Goal: Information Seeking & Learning: Learn about a topic

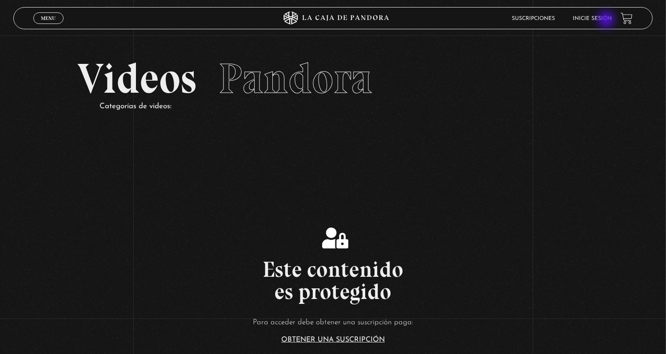
click at [607, 20] on link "Inicie sesión" at bounding box center [591, 18] width 39 height 5
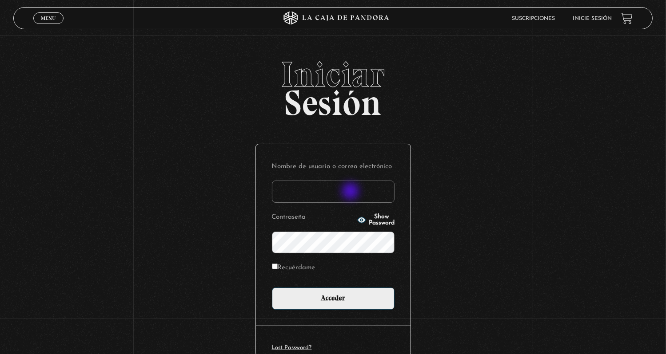
click at [319, 194] on input "Nombre de usuario o correo electrónico" at bounding box center [333, 192] width 123 height 22
type input "javiergroves.06@gmail.com"
click at [370, 223] on button "Show Password" at bounding box center [375, 220] width 37 height 12
click at [370, 223] on button "Hide Password" at bounding box center [375, 220] width 37 height 12
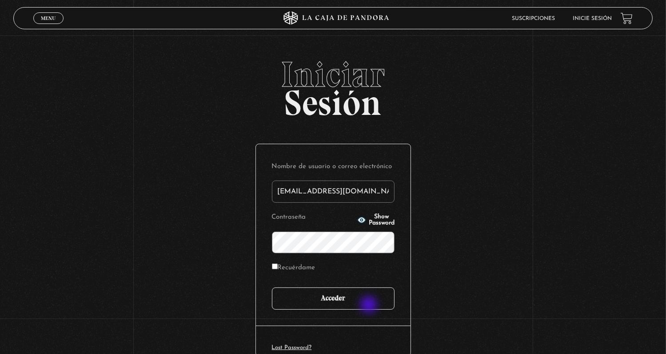
click at [369, 306] on input "Acceder" at bounding box center [333, 299] width 123 height 22
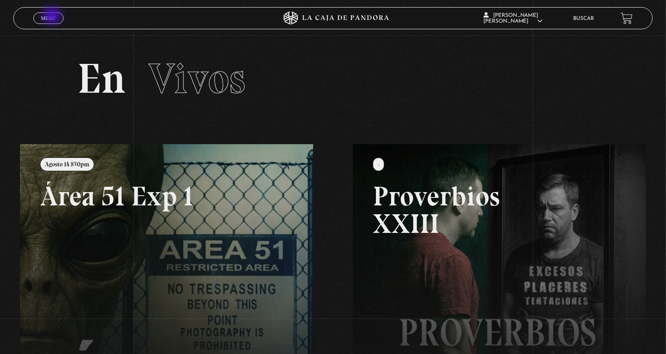
click at [53, 16] on span "Menu" at bounding box center [48, 18] width 15 height 5
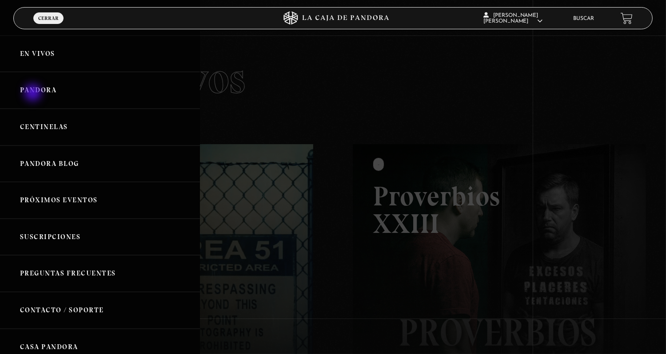
click at [34, 94] on link "Pandora" at bounding box center [100, 90] width 200 height 37
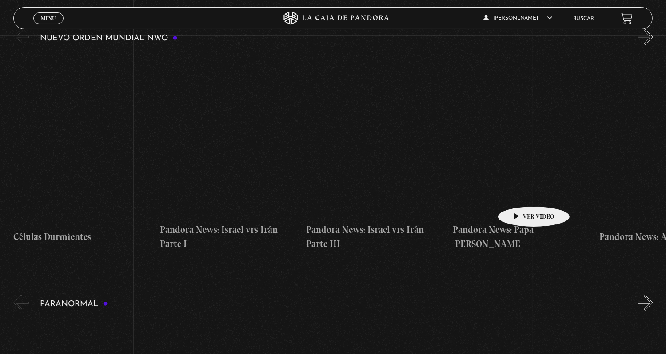
scroll to position [89, 0]
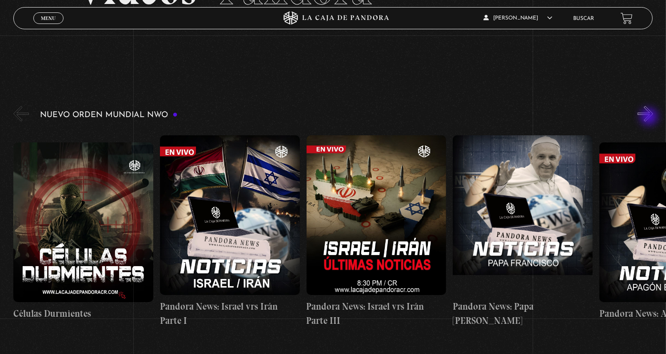
click at [651, 118] on button "»" at bounding box center [645, 114] width 16 height 16
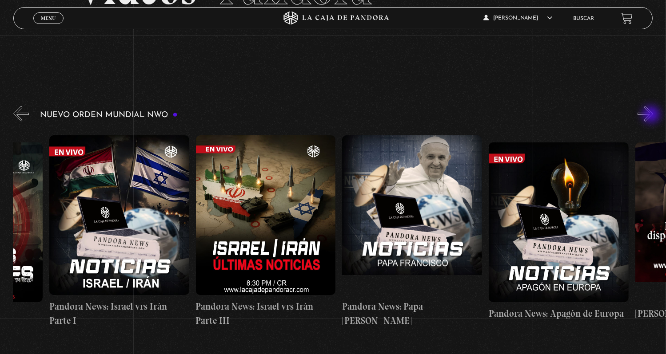
click at [652, 115] on button "»" at bounding box center [645, 114] width 16 height 16
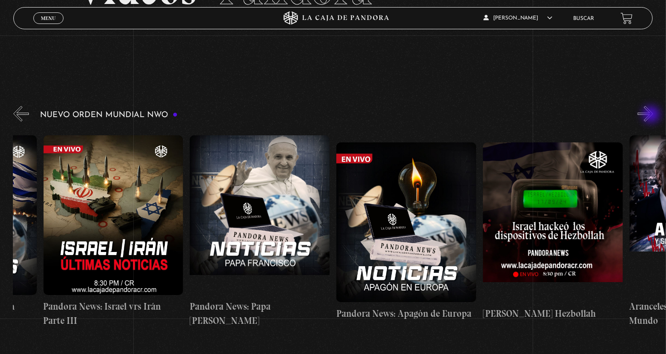
click at [652, 115] on button "»" at bounding box center [645, 114] width 16 height 16
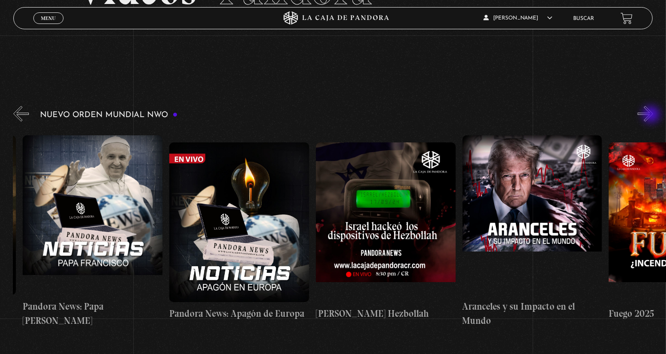
click at [652, 115] on button "»" at bounding box center [645, 114] width 16 height 16
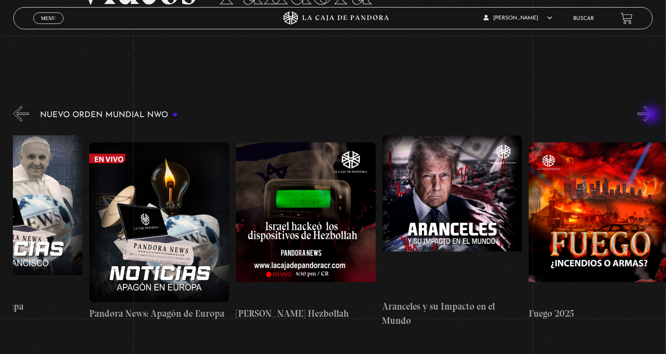
click at [652, 115] on button "»" at bounding box center [645, 114] width 16 height 16
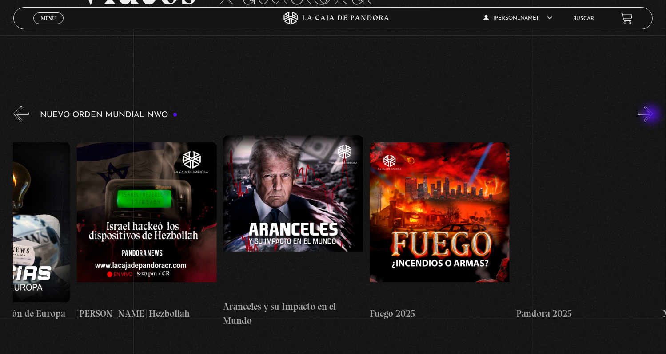
click at [652, 115] on button "»" at bounding box center [645, 114] width 16 height 16
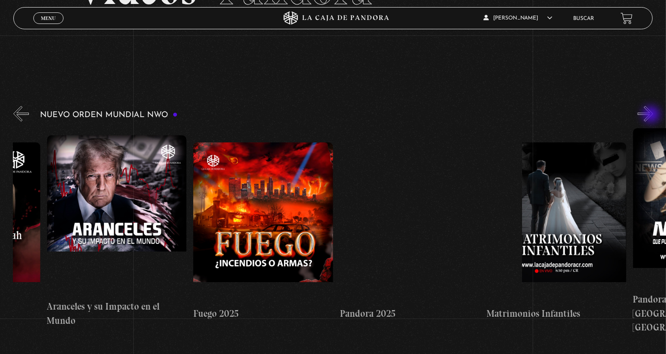
click at [652, 115] on button "»" at bounding box center [645, 114] width 16 height 16
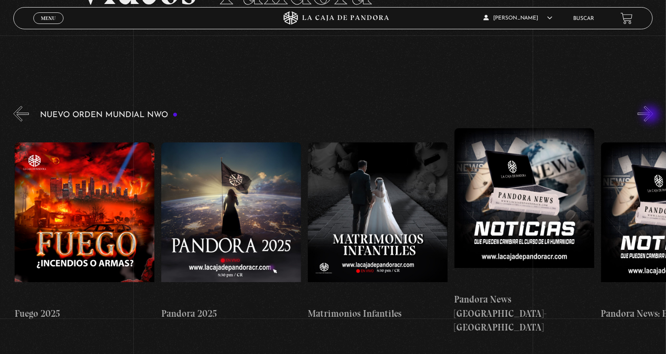
click at [651, 115] on button "»" at bounding box center [645, 114] width 16 height 16
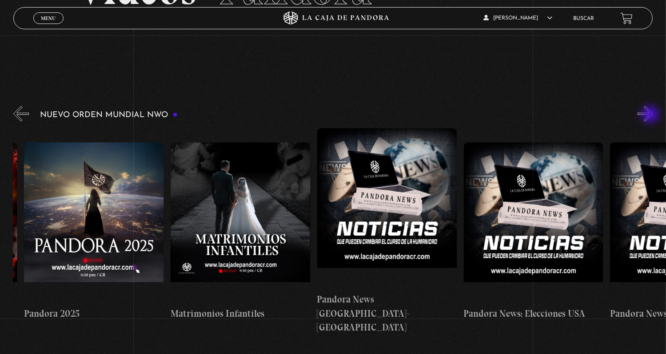
click at [651, 115] on button "»" at bounding box center [645, 114] width 16 height 16
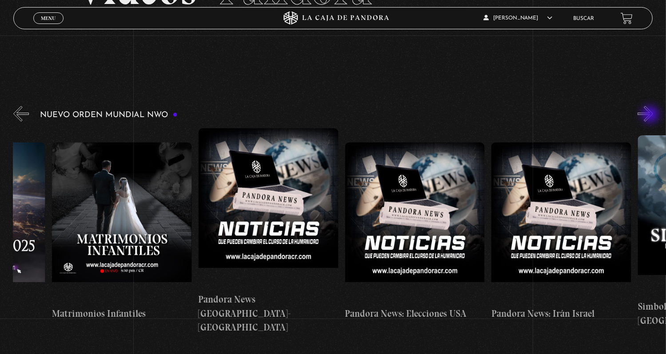
click at [651, 115] on button "»" at bounding box center [645, 114] width 16 height 16
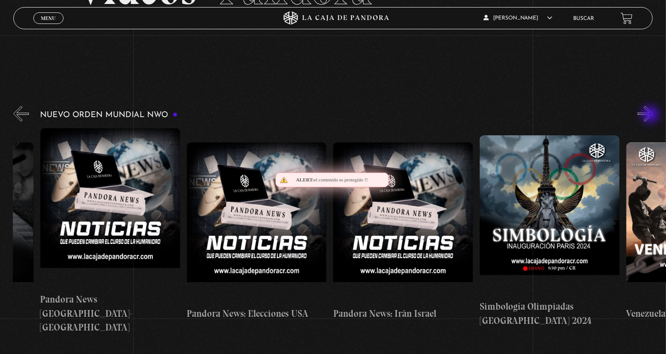
click at [651, 115] on button "»" at bounding box center [645, 114] width 16 height 16
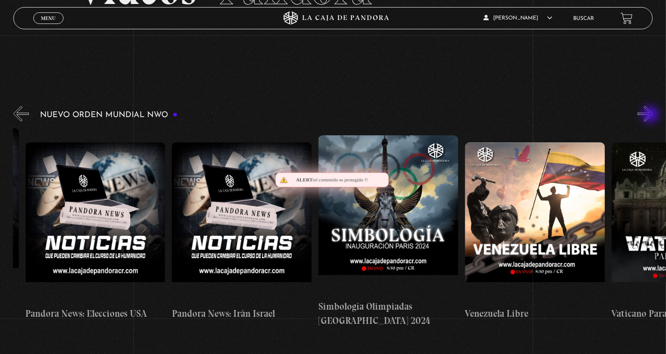
click at [651, 115] on button "»" at bounding box center [645, 114] width 16 height 16
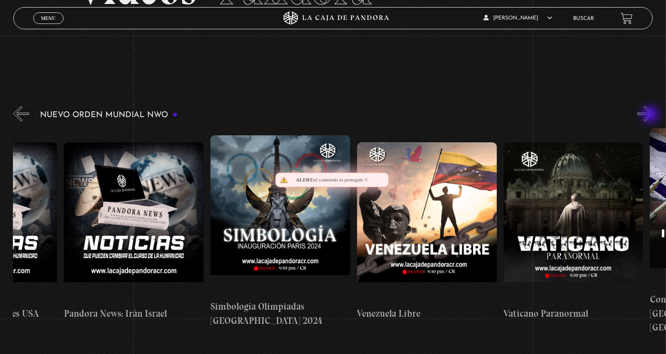
click at [651, 115] on button "»" at bounding box center [645, 114] width 16 height 16
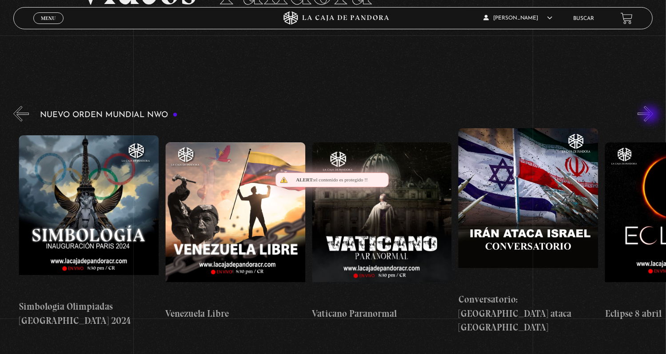
click at [651, 115] on button "»" at bounding box center [645, 114] width 16 height 16
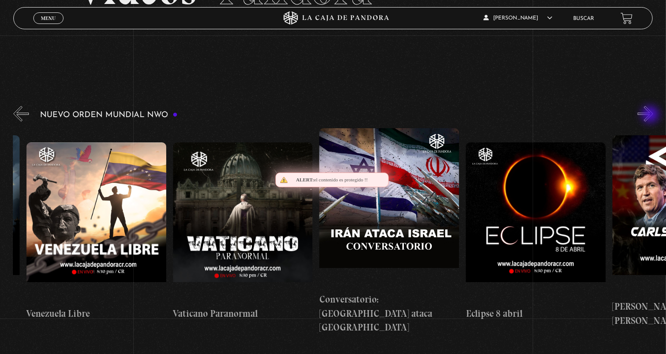
click at [651, 115] on button "»" at bounding box center [645, 114] width 16 height 16
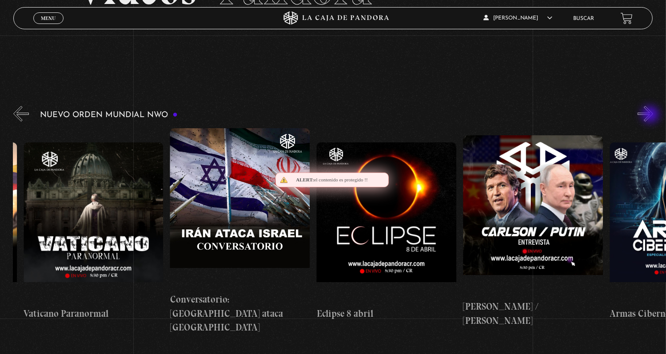
click at [651, 115] on button "»" at bounding box center [645, 114] width 16 height 16
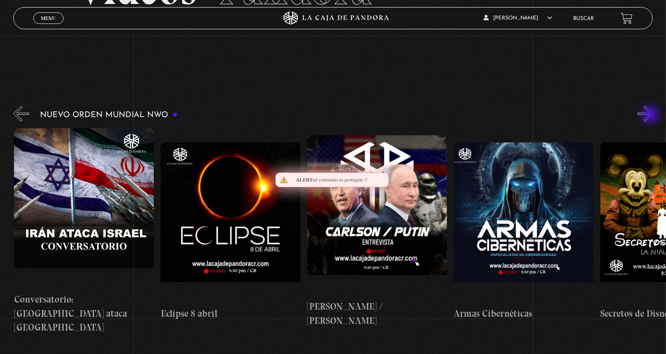
click at [651, 115] on button "»" at bounding box center [645, 114] width 16 height 16
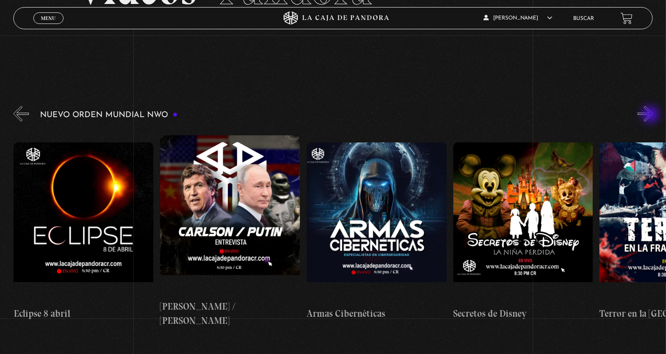
click at [651, 115] on button "»" at bounding box center [645, 114] width 16 height 16
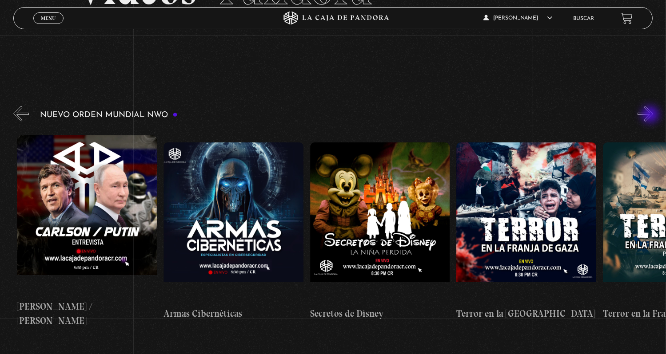
click at [651, 115] on button "»" at bounding box center [645, 114] width 16 height 16
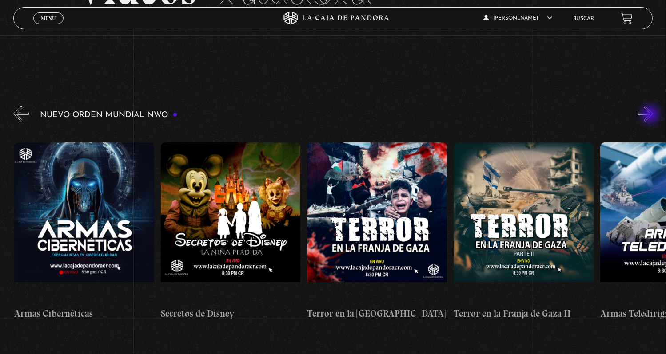
scroll to position [0, 2782]
click at [650, 115] on button "»" at bounding box center [645, 114] width 16 height 16
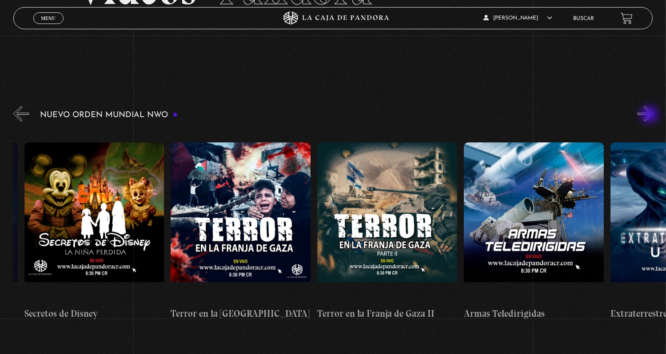
click at [650, 115] on button "»" at bounding box center [645, 114] width 16 height 16
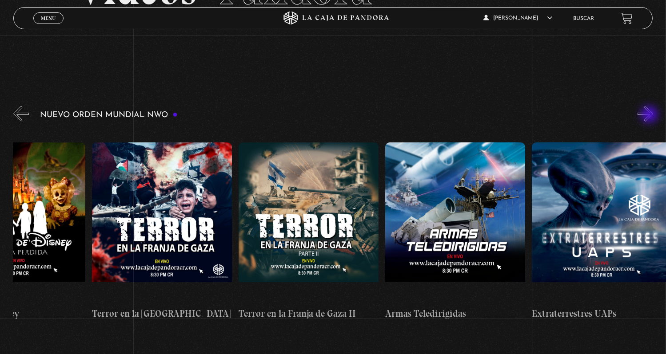
click at [650, 115] on button "»" at bounding box center [645, 114] width 16 height 16
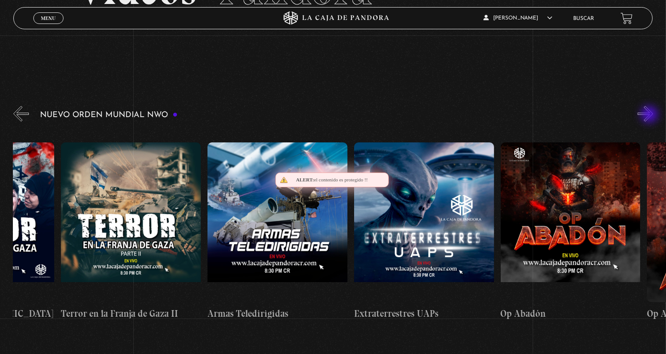
click at [650, 115] on button "»" at bounding box center [645, 114] width 16 height 16
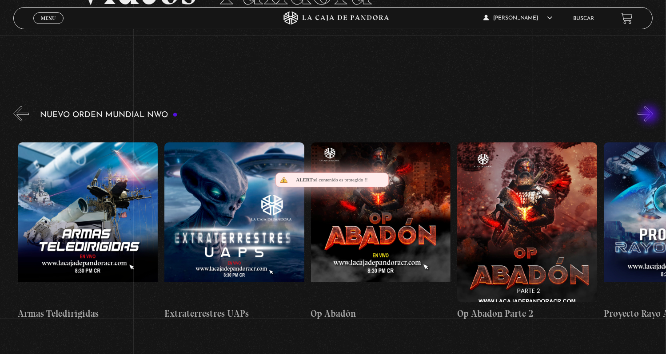
click at [650, 115] on button "»" at bounding box center [645, 114] width 16 height 16
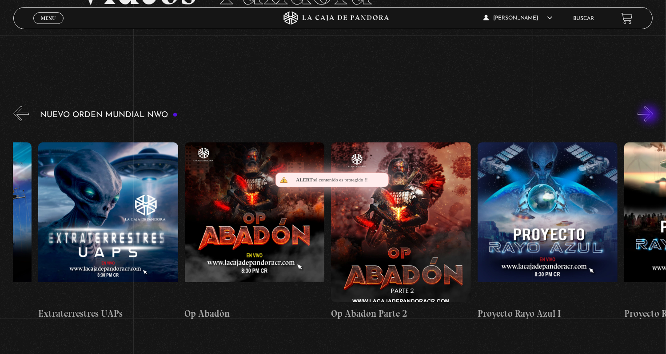
click at [650, 115] on button "»" at bounding box center [645, 114] width 16 height 16
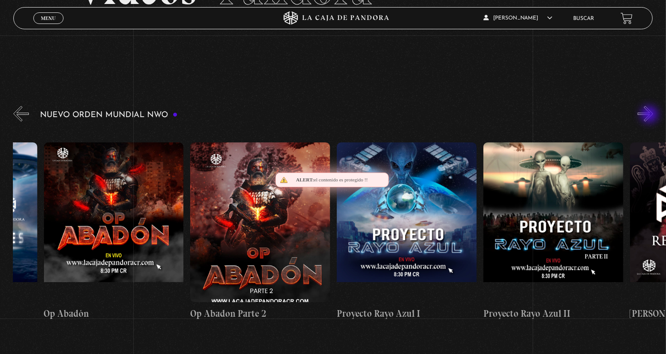
click at [650, 115] on button "»" at bounding box center [645, 114] width 16 height 16
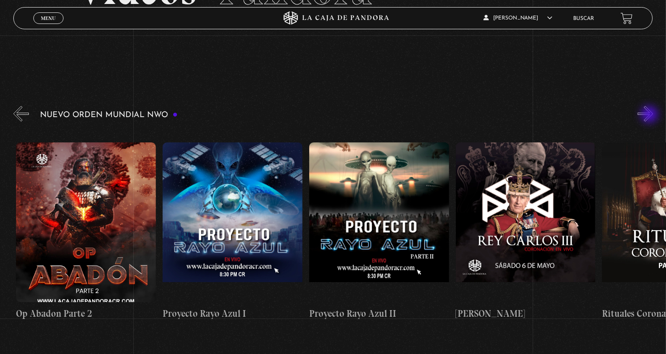
click at [650, 115] on button "»" at bounding box center [645, 114] width 16 height 16
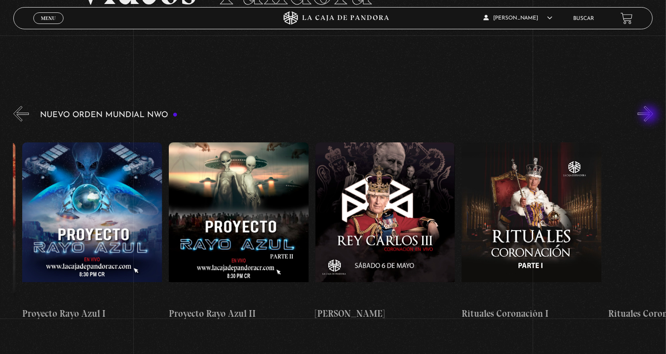
click at [650, 115] on button "»" at bounding box center [645, 114] width 16 height 16
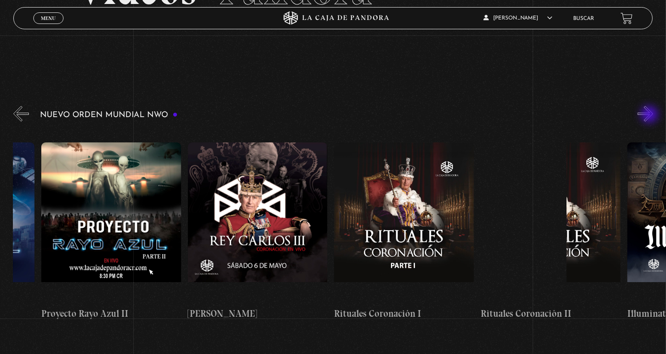
click at [650, 115] on button "»" at bounding box center [645, 114] width 16 height 16
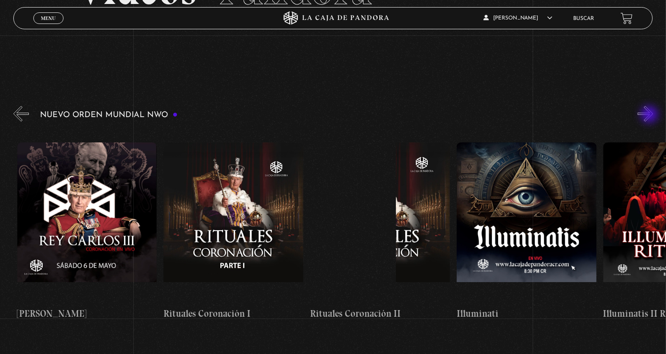
click at [650, 115] on button "»" at bounding box center [645, 114] width 16 height 16
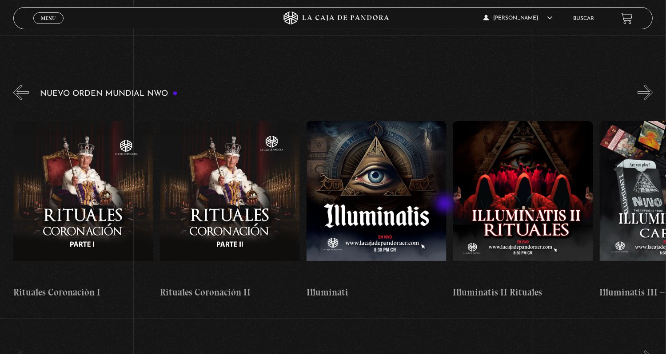
scroll to position [266, 0]
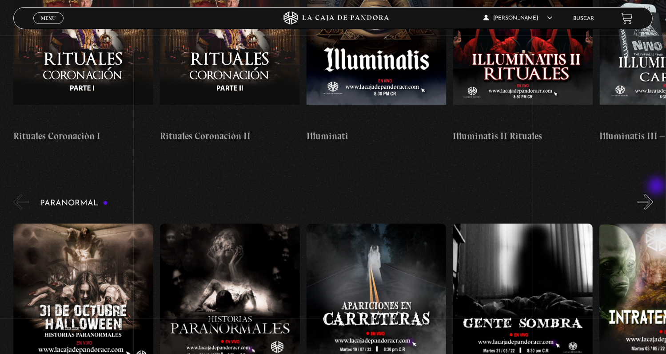
click at [653, 194] on button "»" at bounding box center [645, 202] width 16 height 16
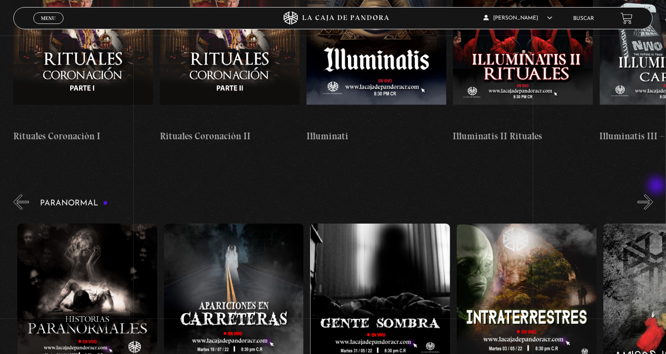
click at [653, 194] on button "»" at bounding box center [645, 202] width 16 height 16
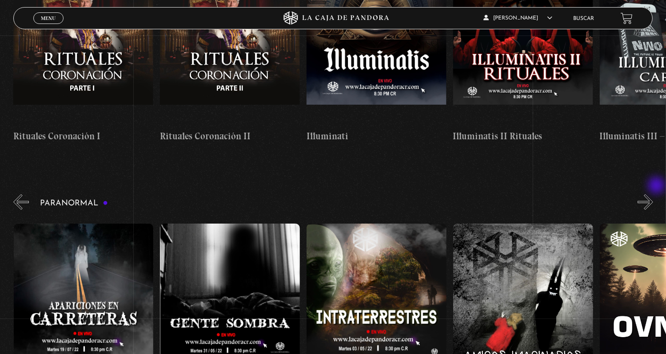
click at [653, 194] on button "»" at bounding box center [645, 202] width 16 height 16
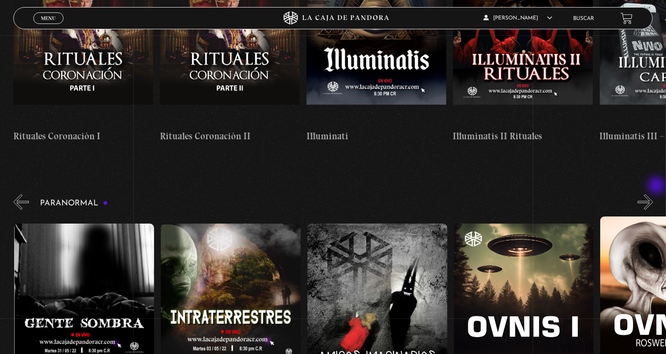
click at [653, 194] on button "»" at bounding box center [645, 202] width 16 height 16
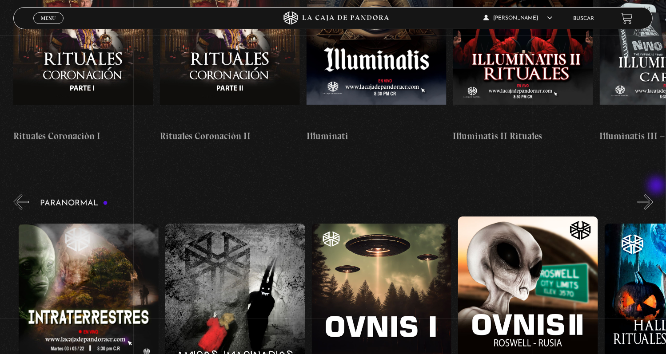
click at [653, 194] on button "»" at bounding box center [645, 202] width 16 height 16
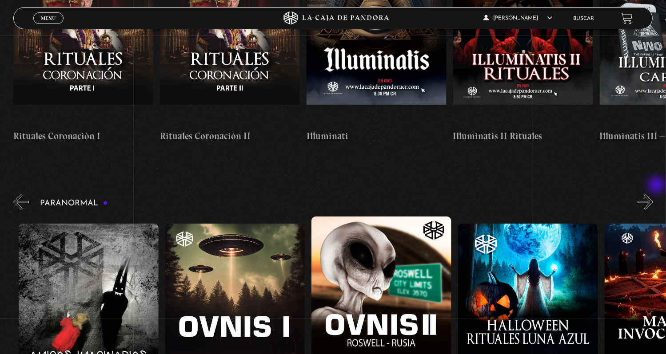
click at [653, 194] on button "»" at bounding box center [645, 202] width 16 height 16
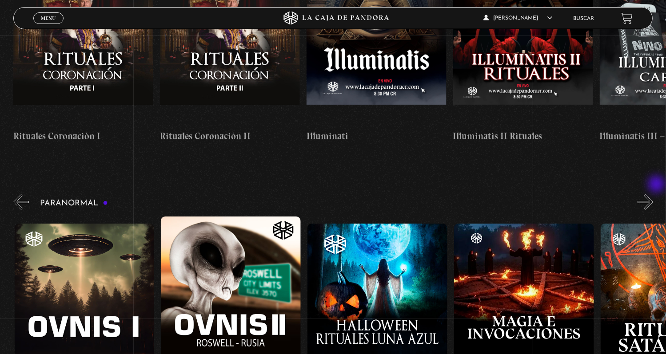
scroll to position [0, 878]
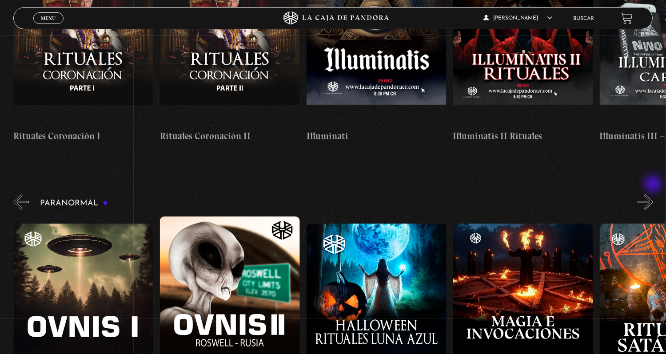
click at [653, 194] on button "»" at bounding box center [645, 202] width 16 height 16
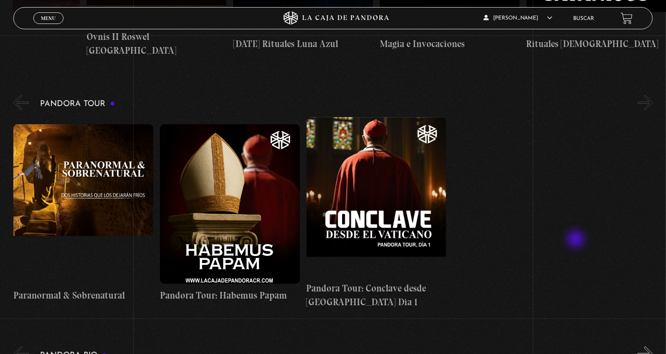
scroll to position [533, 0]
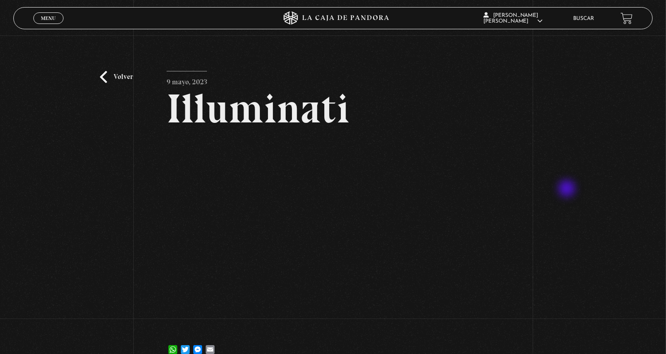
scroll to position [44, 0]
